Goal: Navigation & Orientation: Find specific page/section

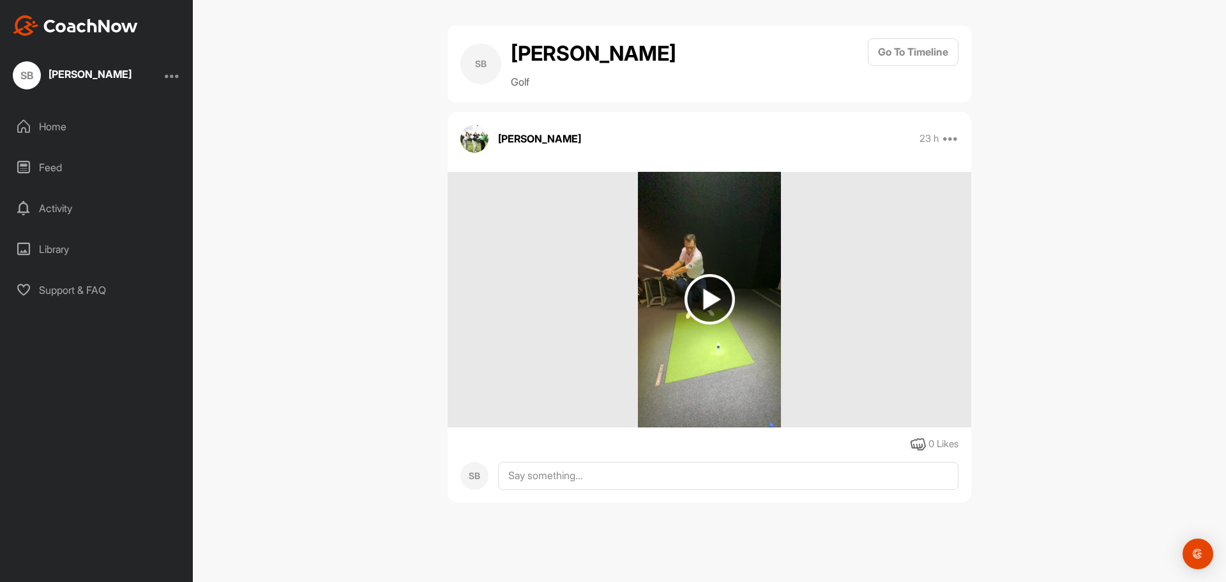
click at [753, 219] on img at bounding box center [709, 299] width 142 height 255
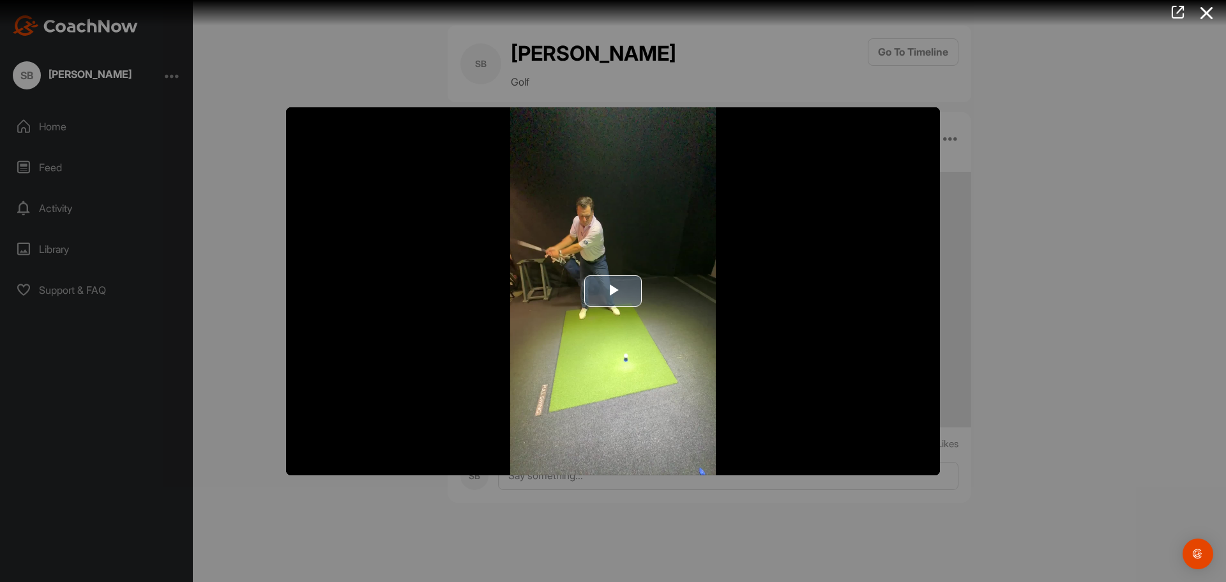
click at [613, 291] on span "Video Player" at bounding box center [613, 291] width 0 height 0
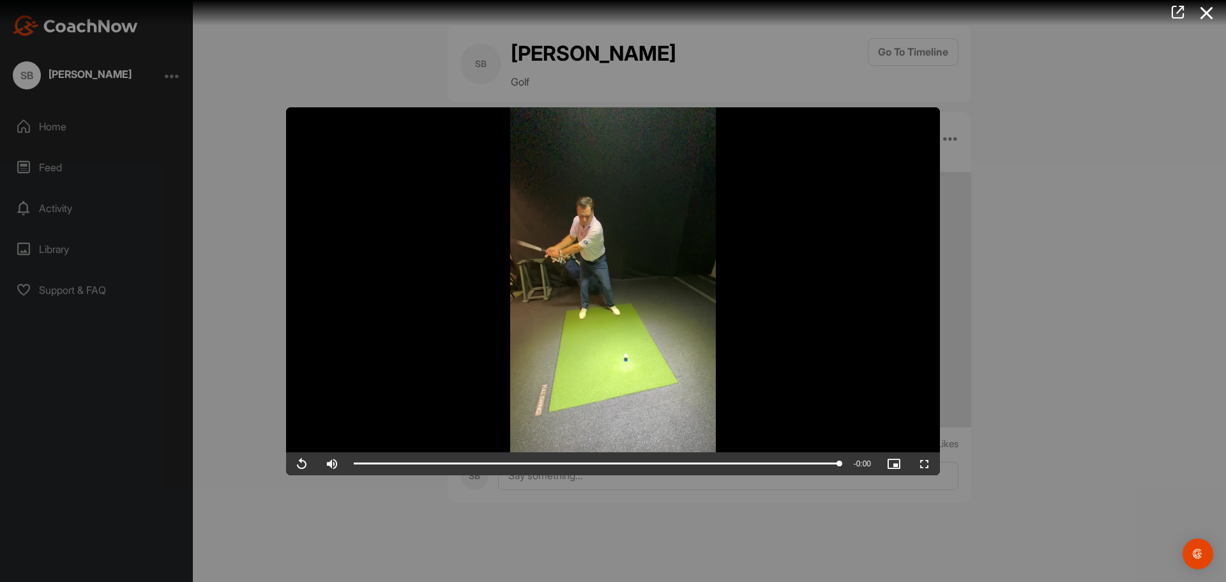
click at [1021, 242] on div at bounding box center [613, 291] width 1226 height 582
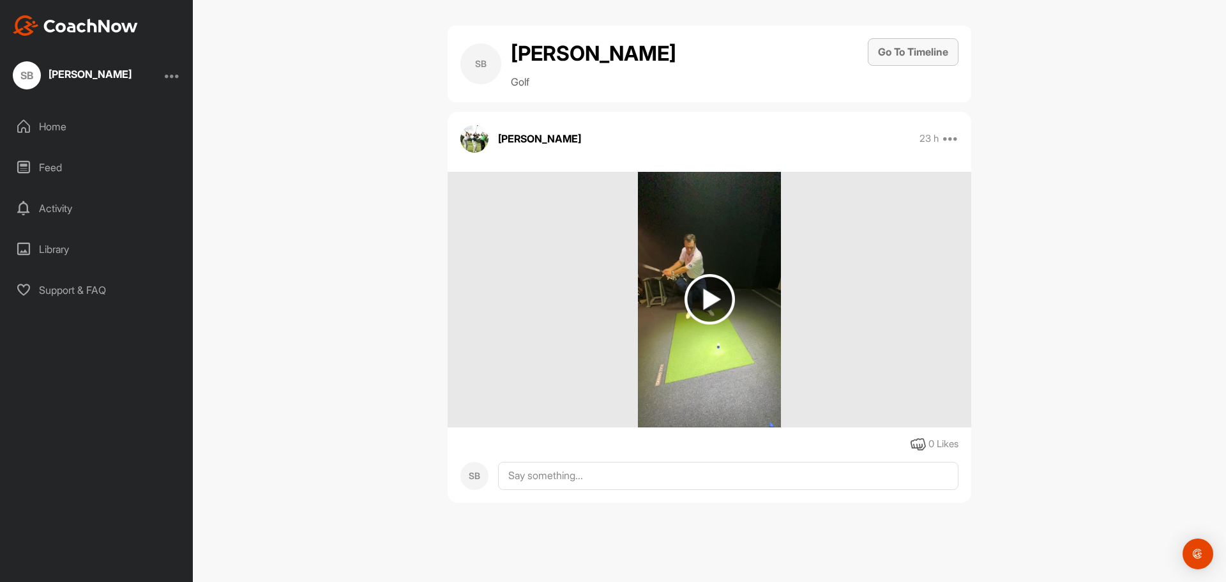
click at [933, 45] on button "Go To Timeline" at bounding box center [913, 51] width 91 height 27
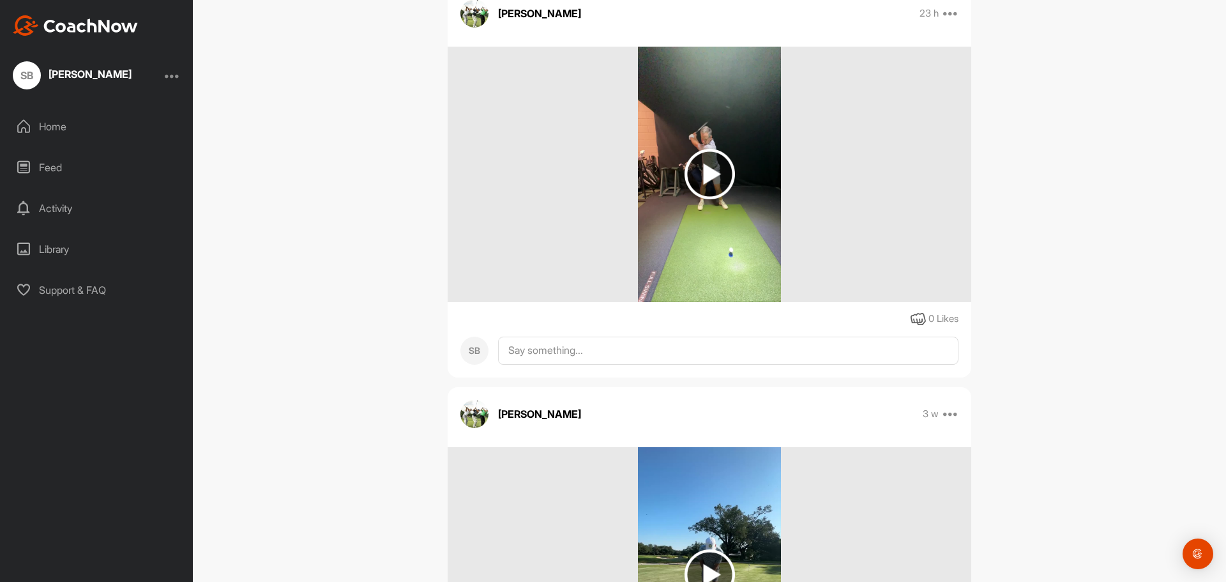
scroll to position [511, 0]
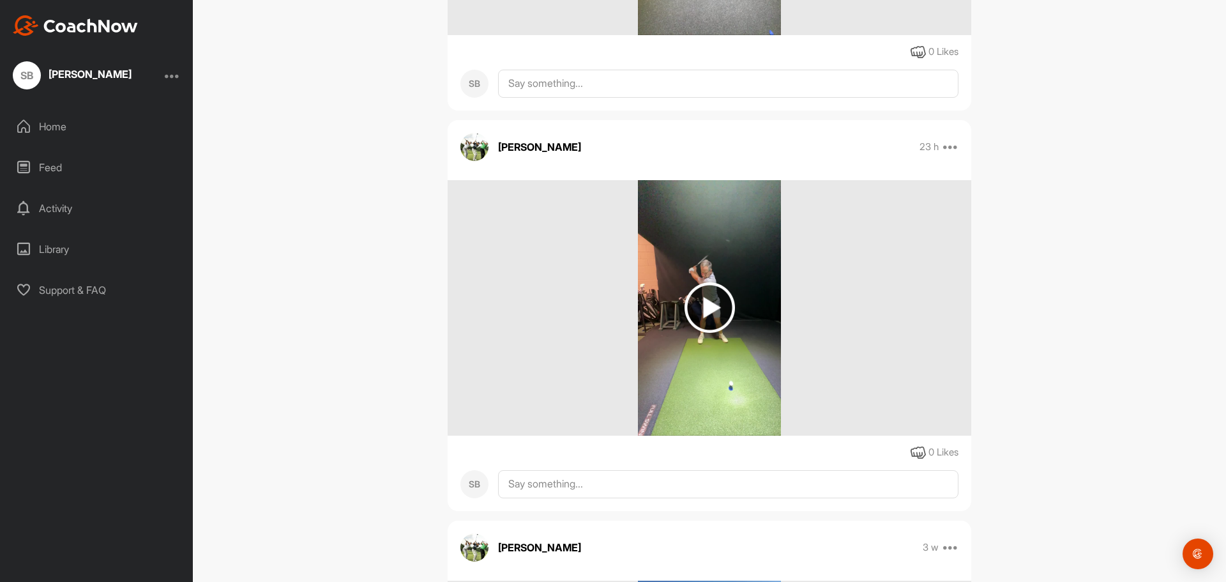
click at [705, 310] on img at bounding box center [709, 307] width 50 height 50
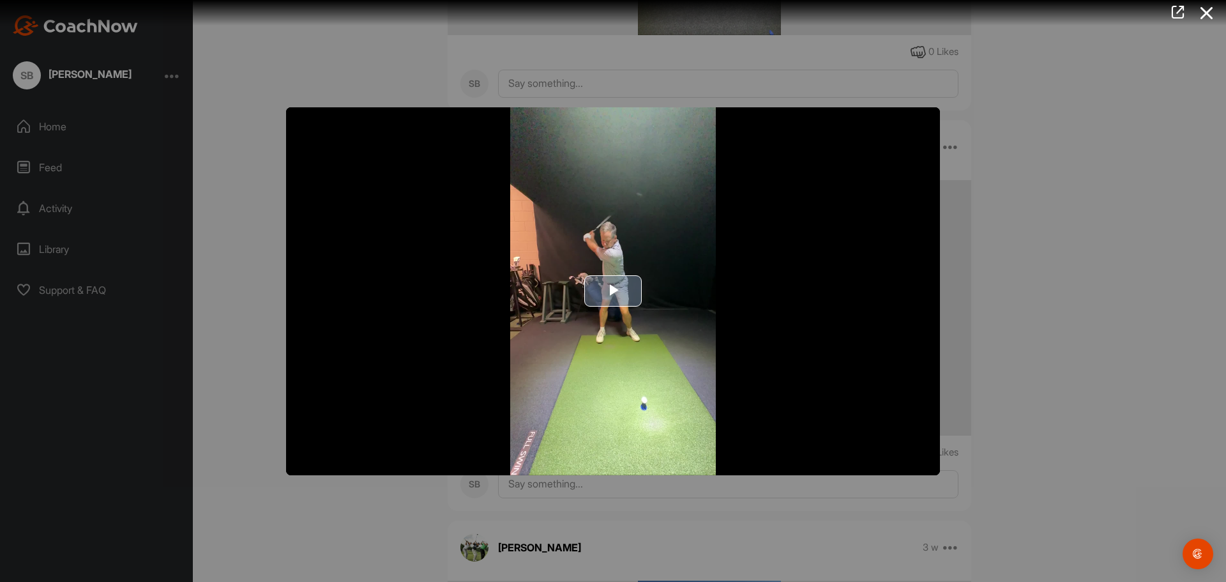
click at [613, 291] on span "Video Player" at bounding box center [613, 291] width 0 height 0
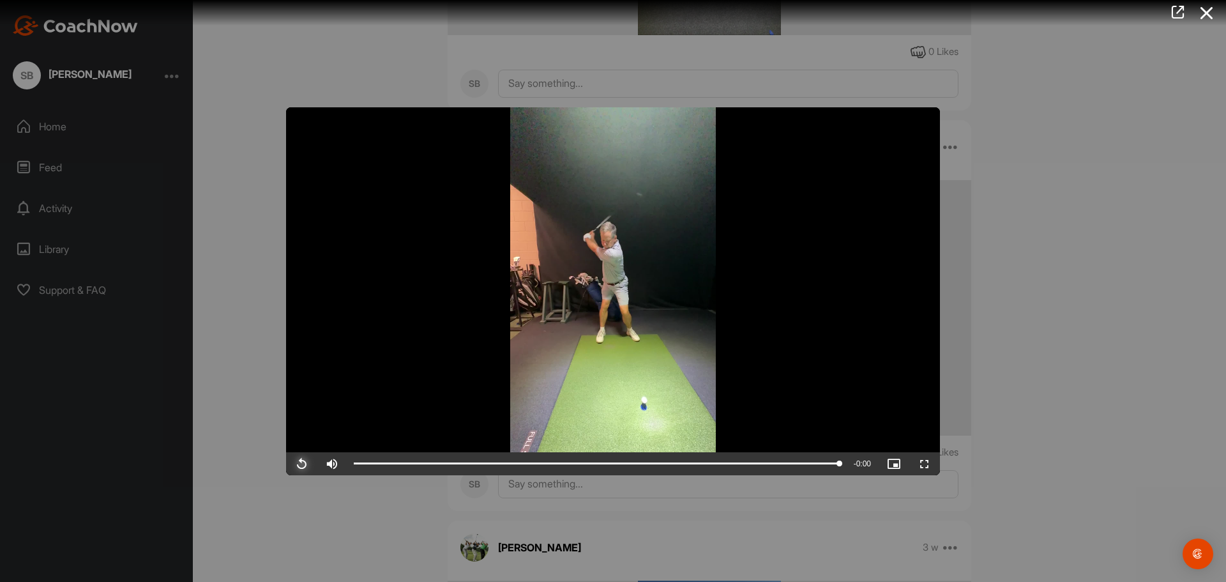
click at [304, 463] on span "Video Player" at bounding box center [301, 463] width 31 height 0
drag, startPoint x: 544, startPoint y: 467, endPoint x: 464, endPoint y: 500, distance: 86.4
click at [464, 500] on div at bounding box center [613, 291] width 1226 height 582
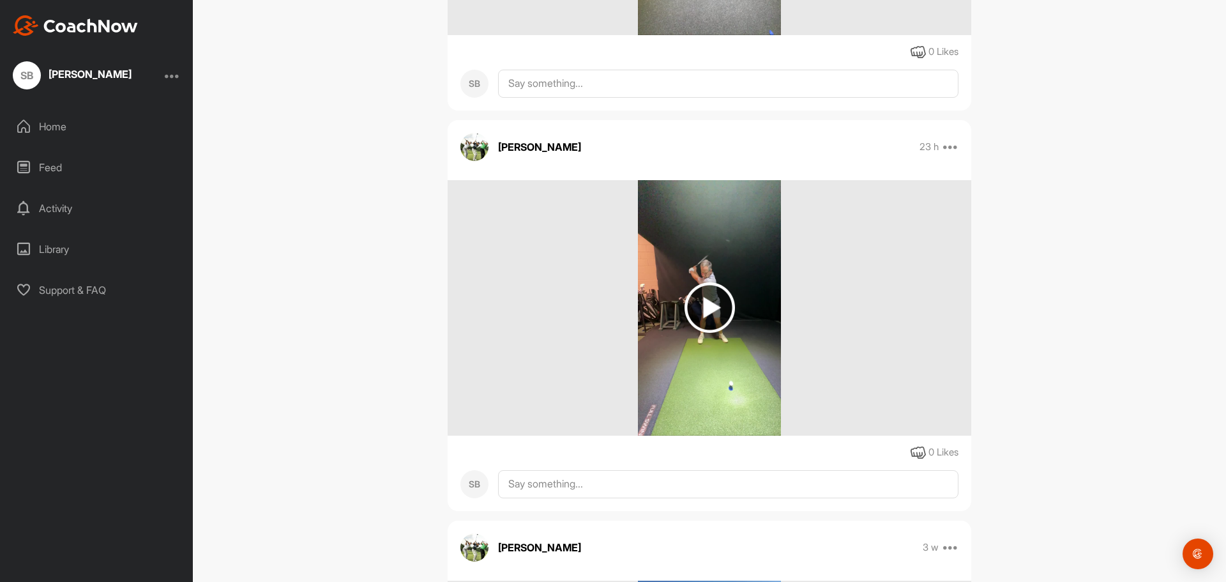
click at [715, 323] on img at bounding box center [709, 307] width 50 height 50
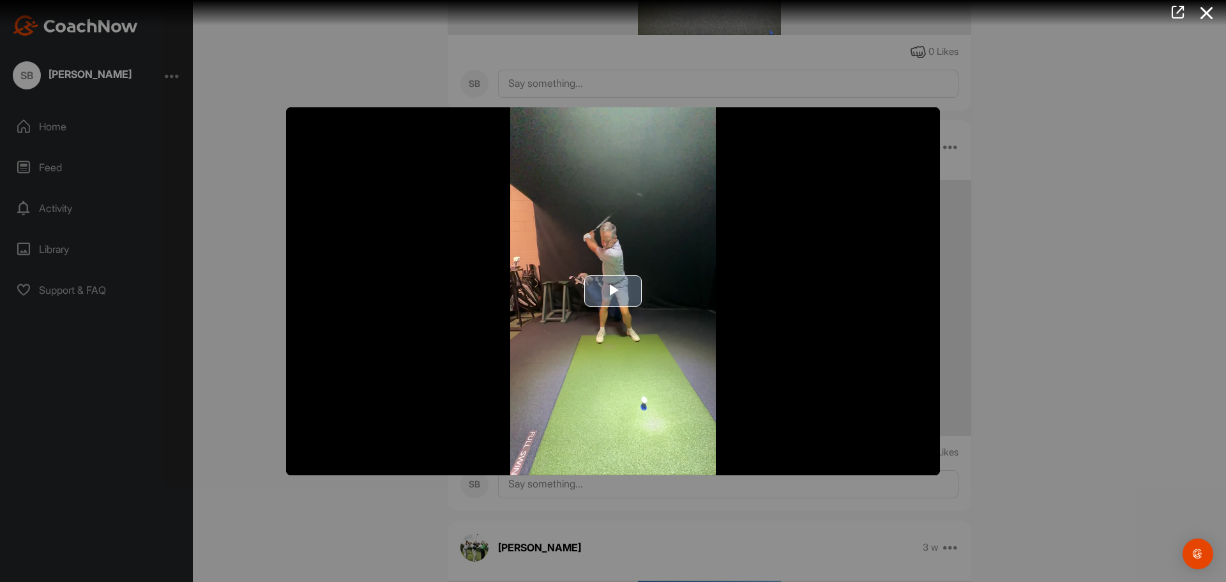
click at [440, 454] on img "Video Player" at bounding box center [613, 291] width 654 height 368
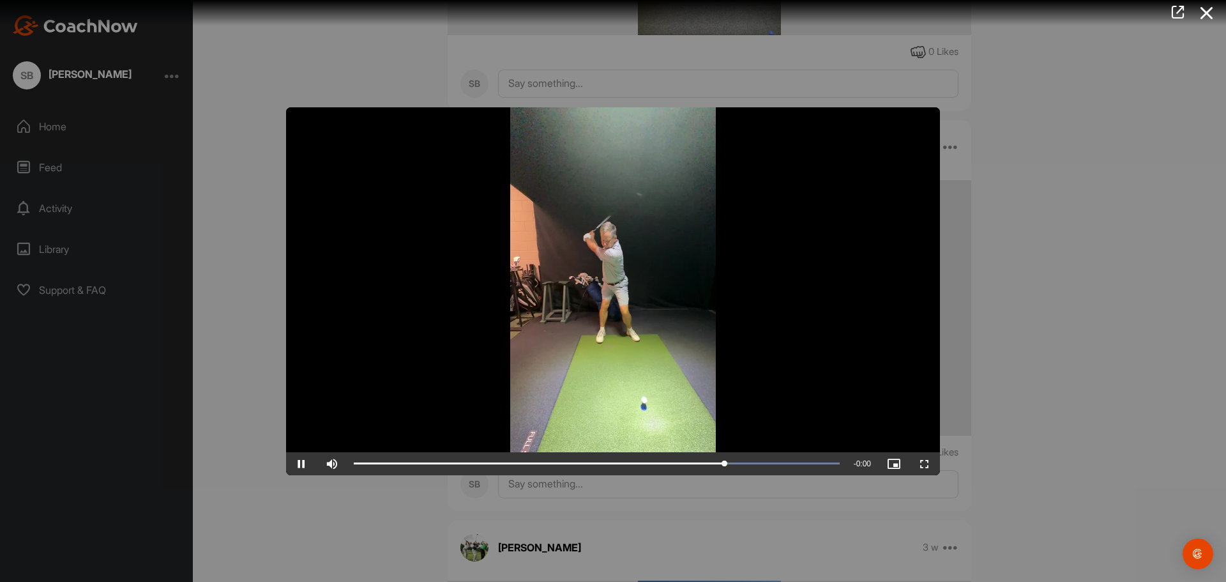
drag, startPoint x: 599, startPoint y: 468, endPoint x: 573, endPoint y: 522, distance: 59.7
click at [573, 522] on div at bounding box center [613, 291] width 1226 height 582
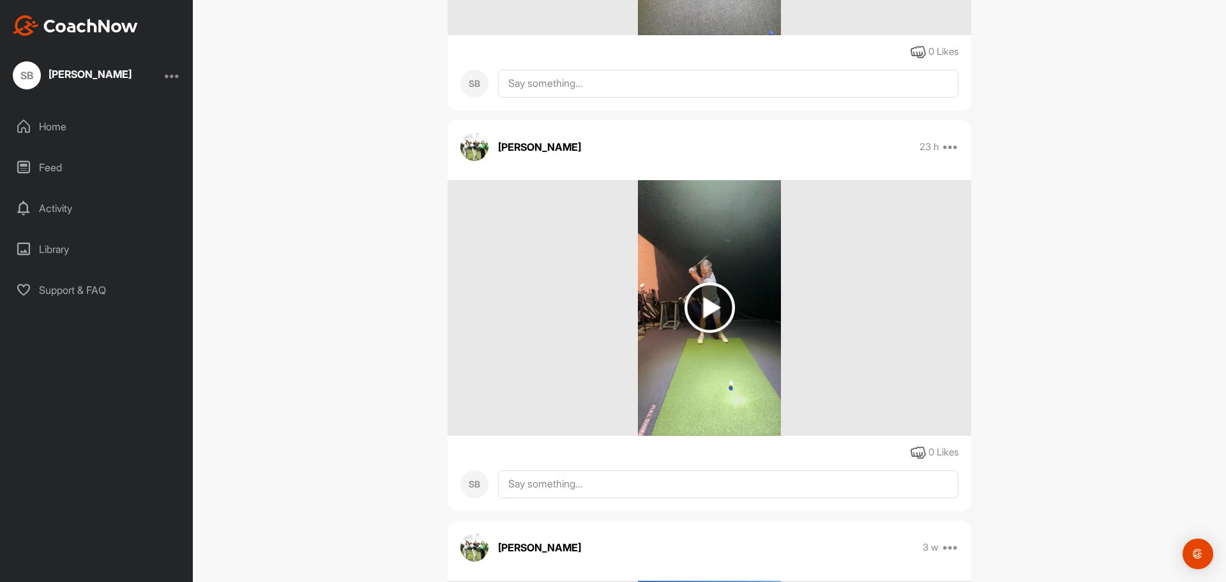
click at [722, 304] on img at bounding box center [709, 307] width 50 height 50
